Goal: Information Seeking & Learning: Compare options

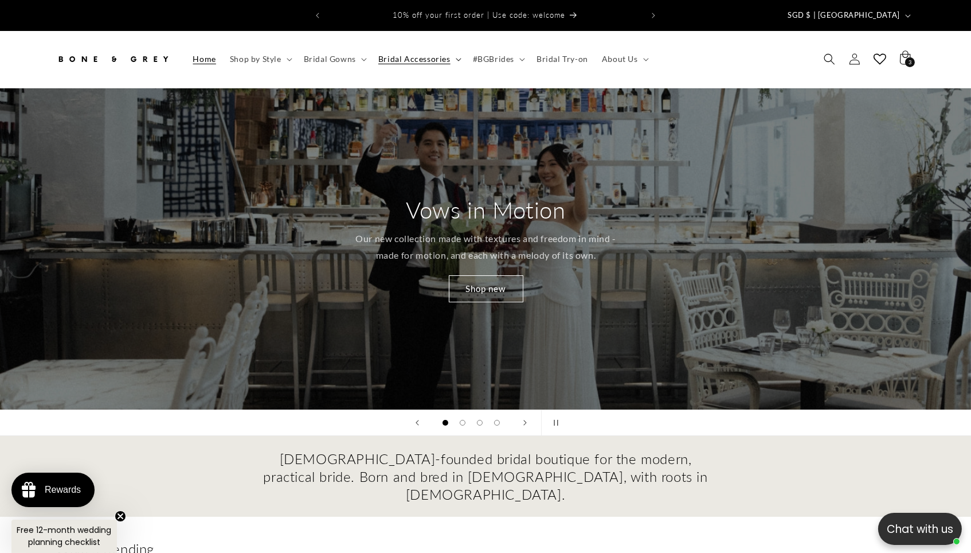
click at [420, 58] on summary "Bridal Accessories" at bounding box center [418, 59] width 95 height 24
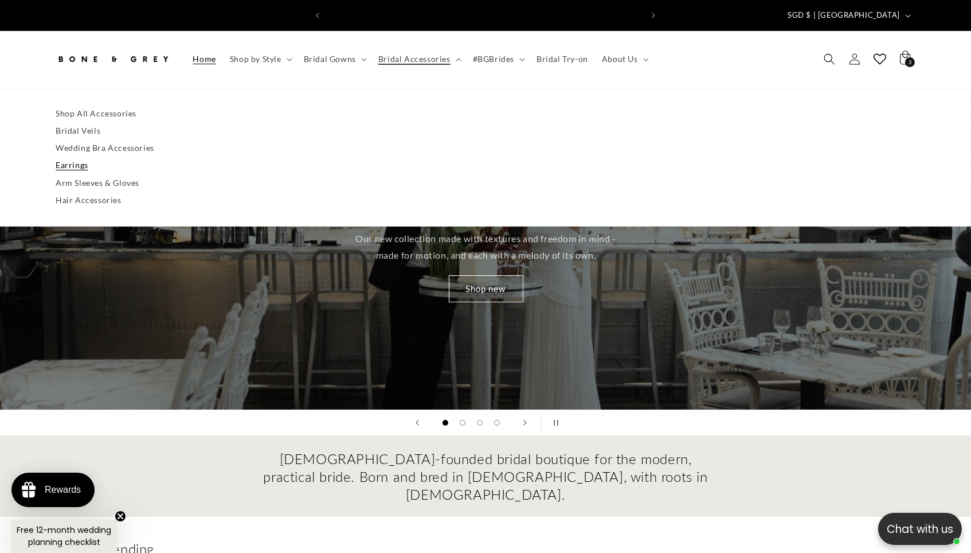
scroll to position [0, 336]
click at [60, 156] on link "Earrings" at bounding box center [486, 164] width 860 height 17
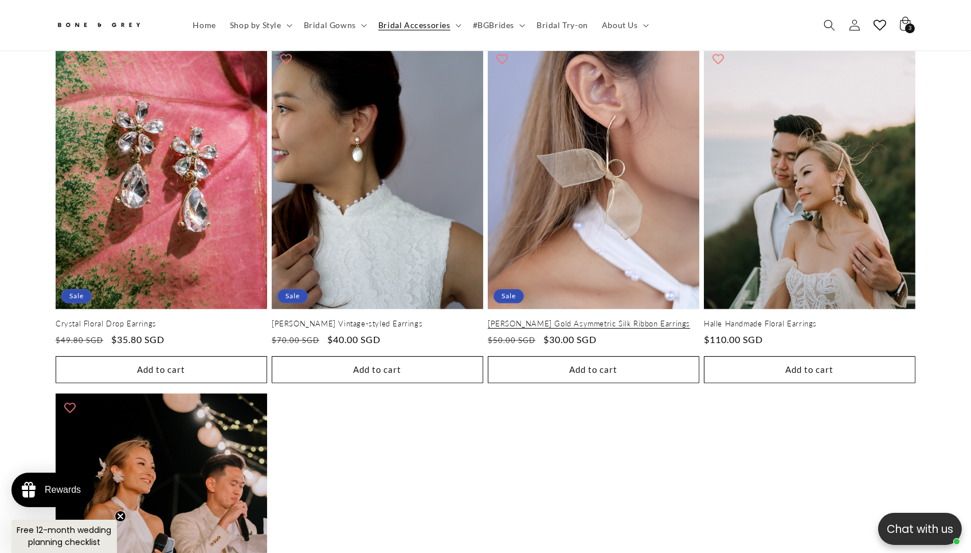
scroll to position [0, 673]
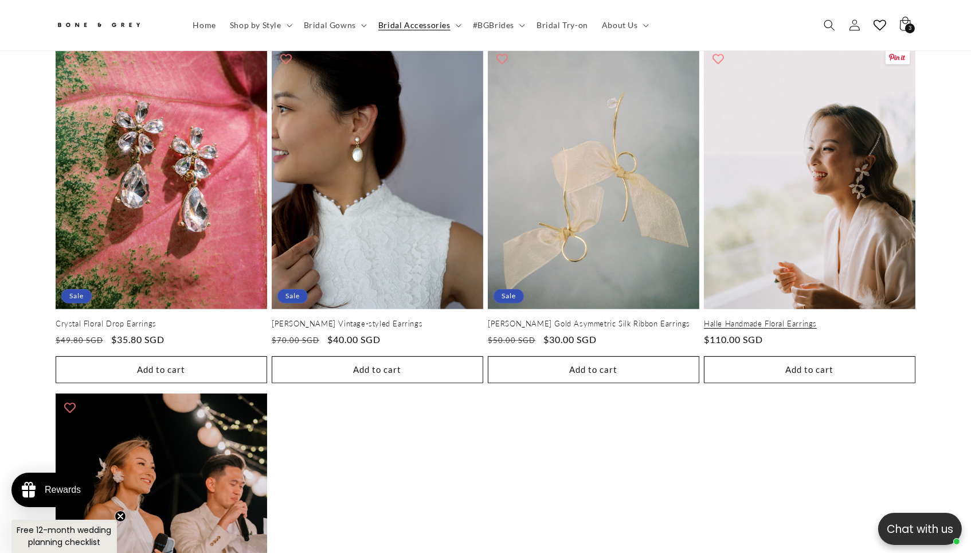
click at [763, 319] on link "Halle Handmade Floral Earrings" at bounding box center [810, 324] width 212 height 10
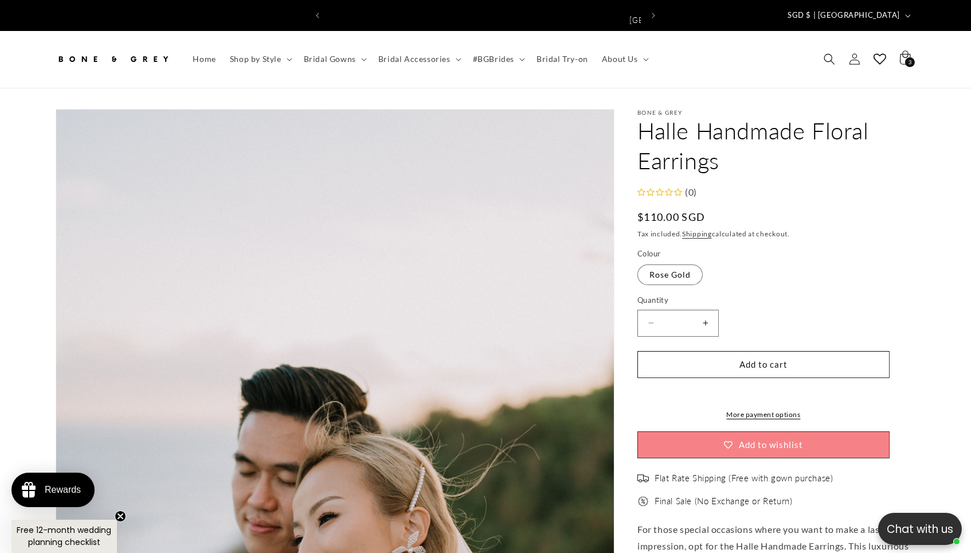
scroll to position [0, 673]
click at [835, 53] on icon "Search" at bounding box center [829, 59] width 12 height 12
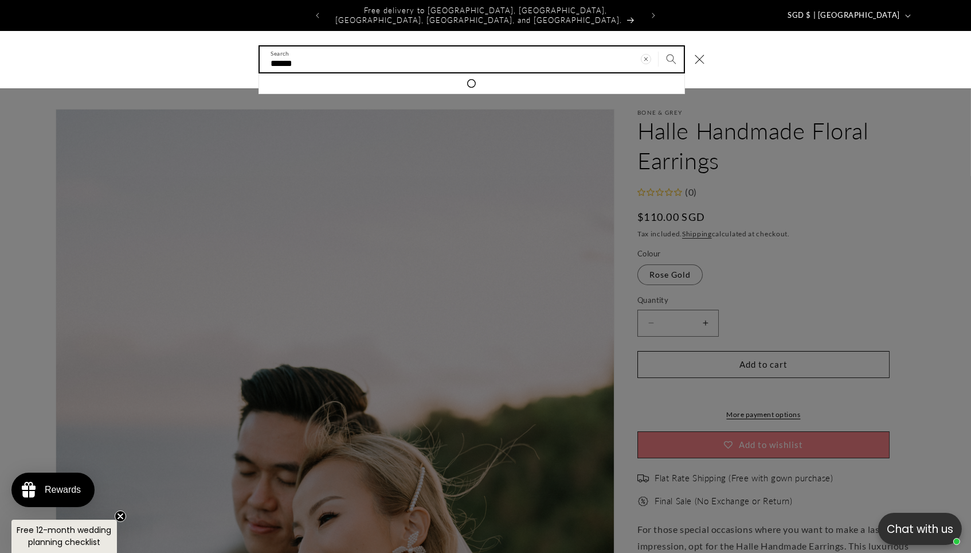
type input "******"
click at [682, 52] on button "Search" at bounding box center [671, 58] width 25 height 25
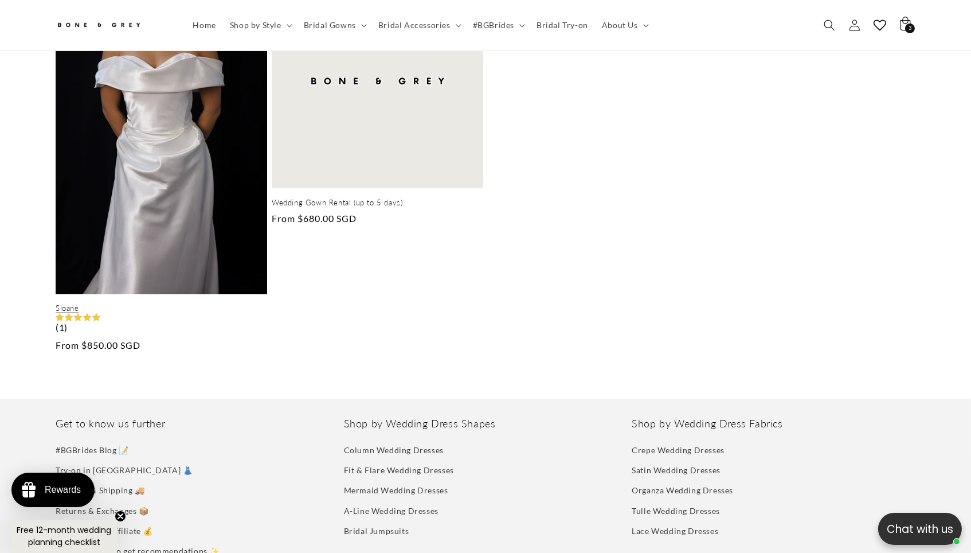
scroll to position [269, 0]
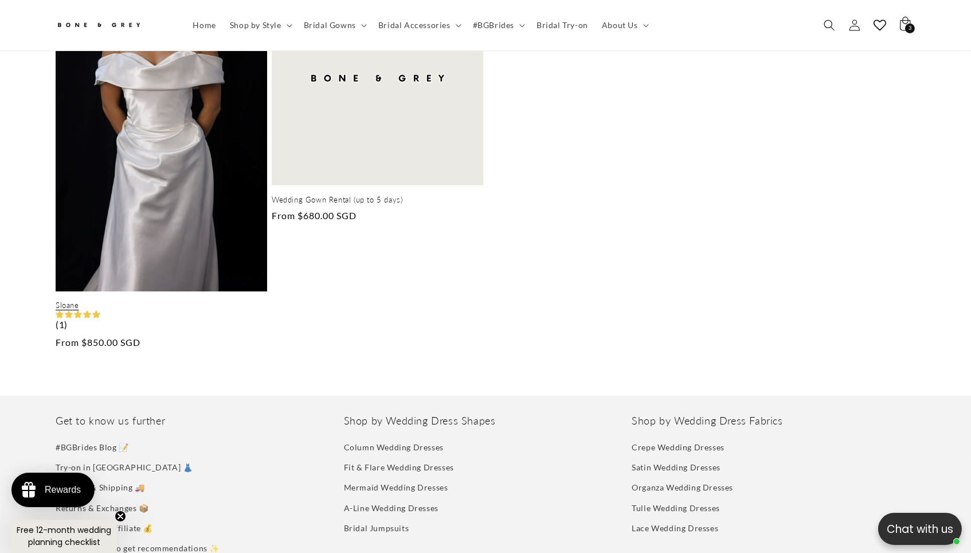
click at [151, 300] on link "Sloane" at bounding box center [162, 305] width 212 height 10
